Goal: Information Seeking & Learning: Check status

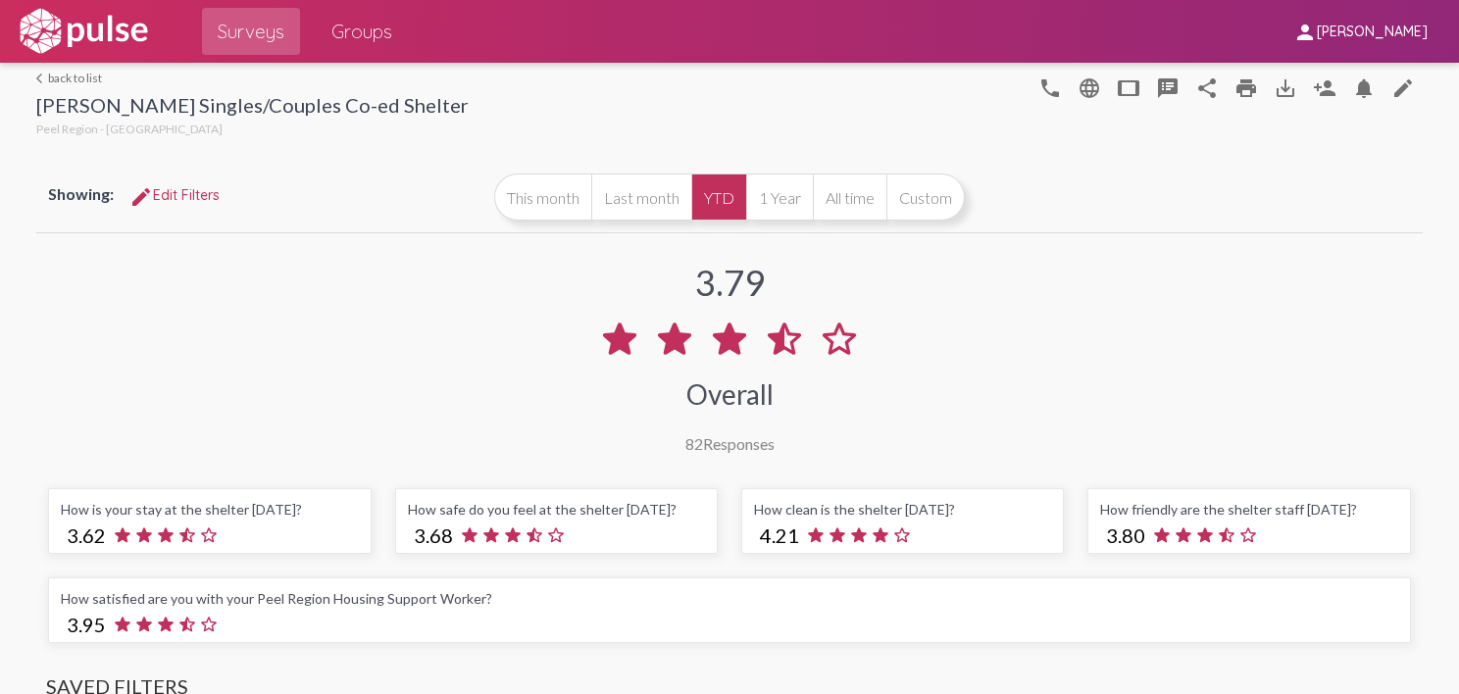
scroll to position [1576, 0]
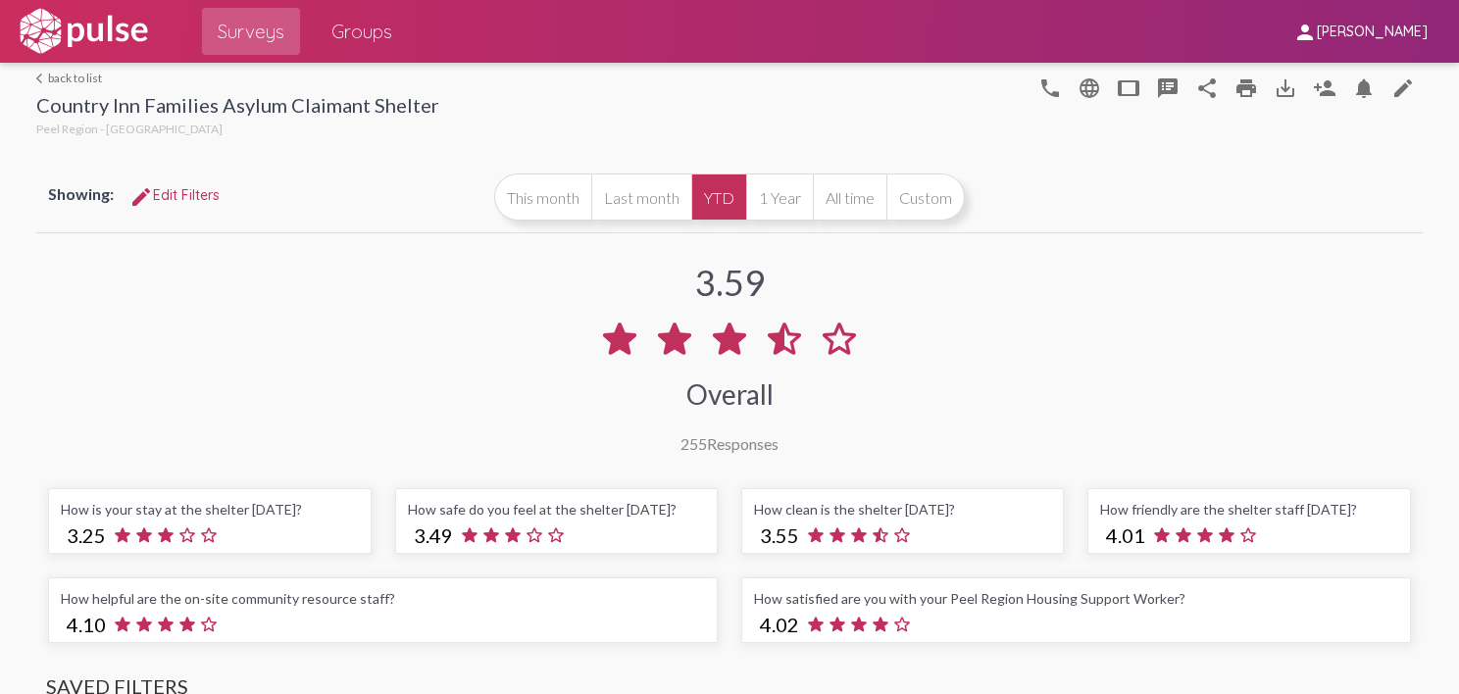
scroll to position [1611, 0]
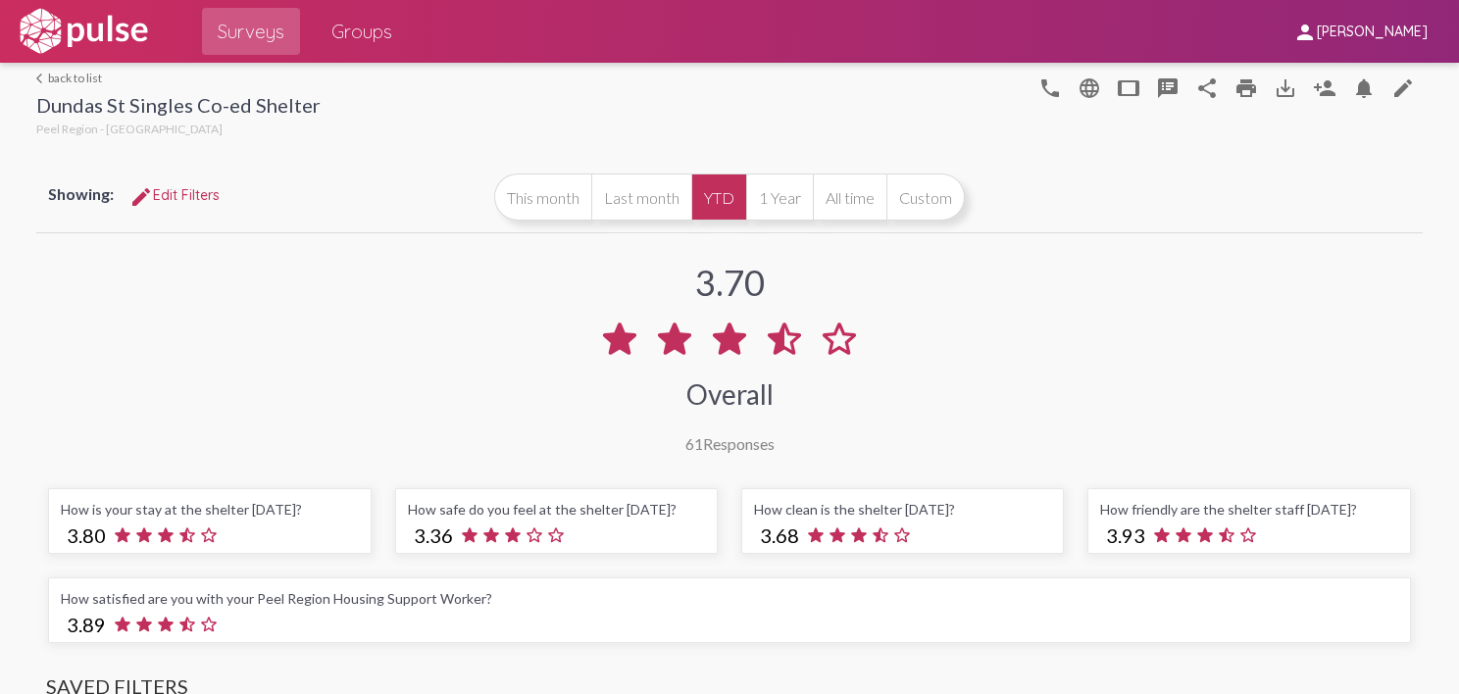
scroll to position [1682, 0]
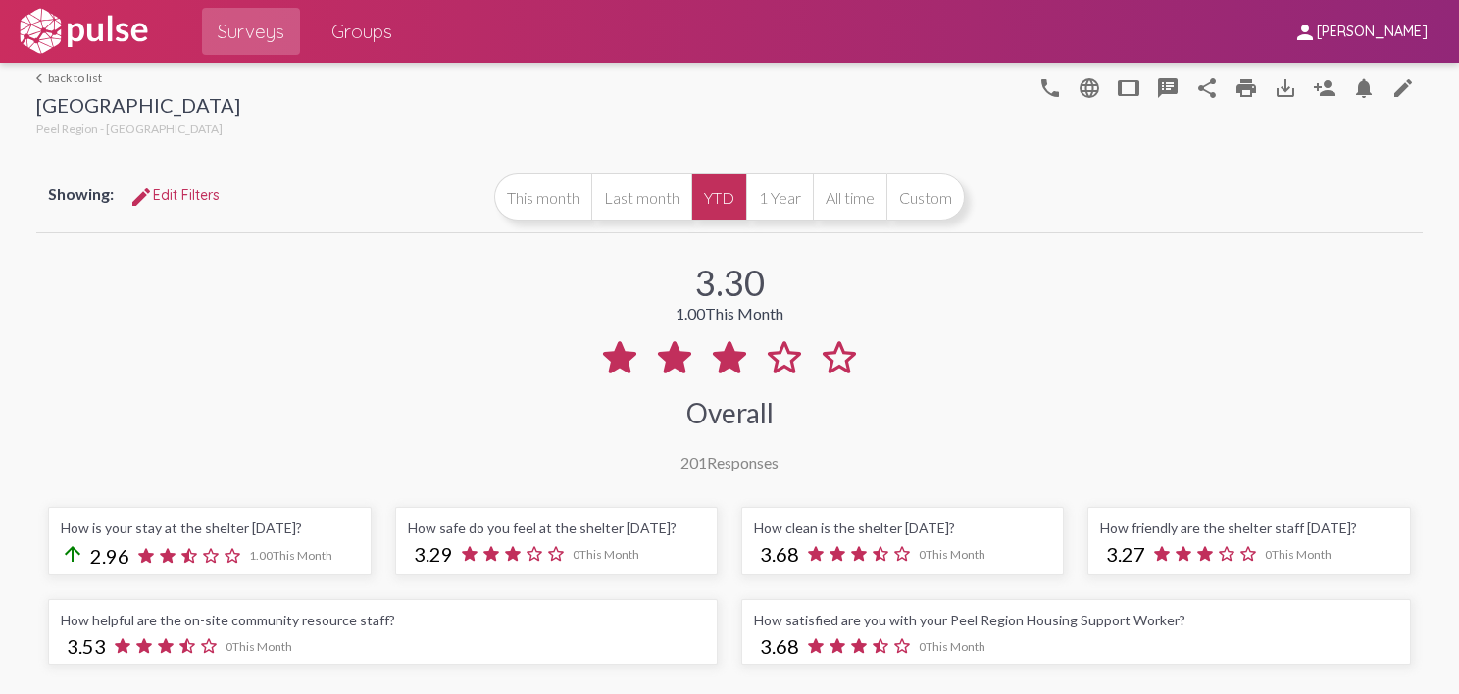
scroll to position [1627, 0]
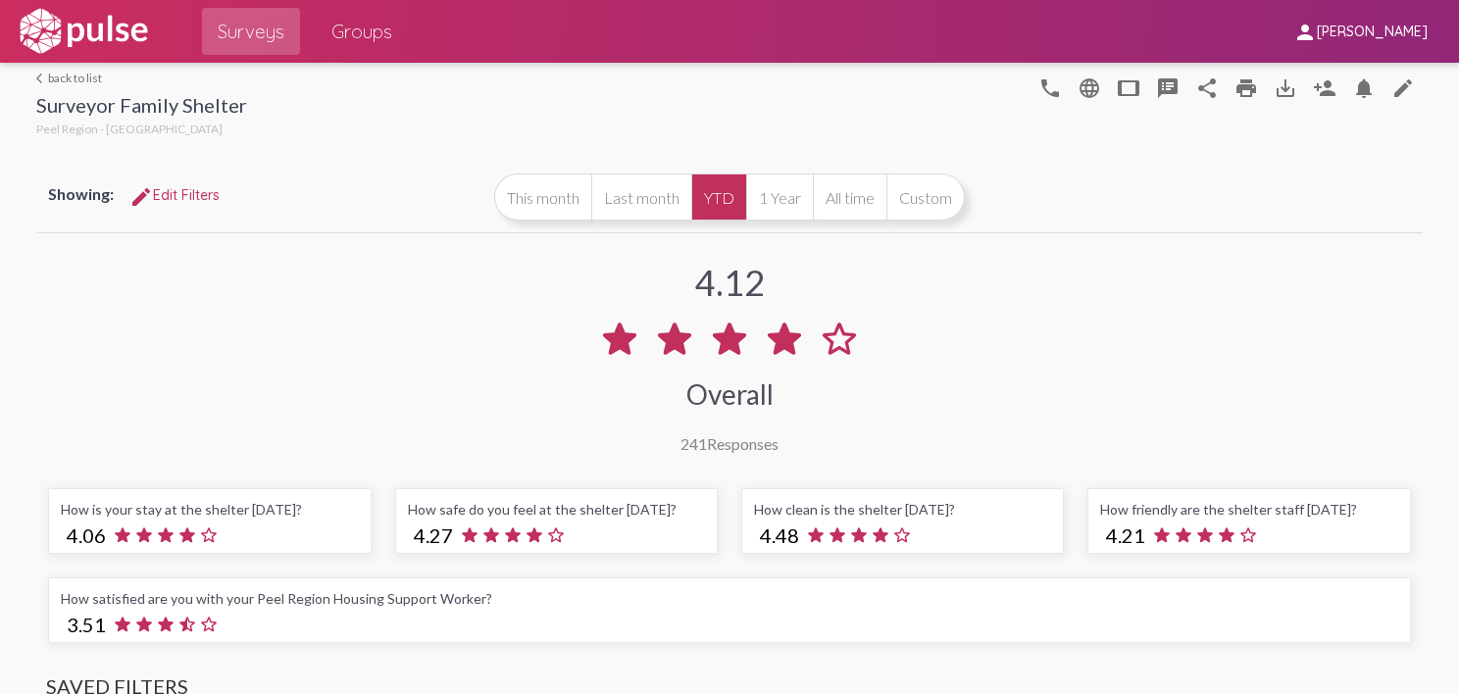
scroll to position [1674, 0]
